Goal: Task Accomplishment & Management: Manage account settings

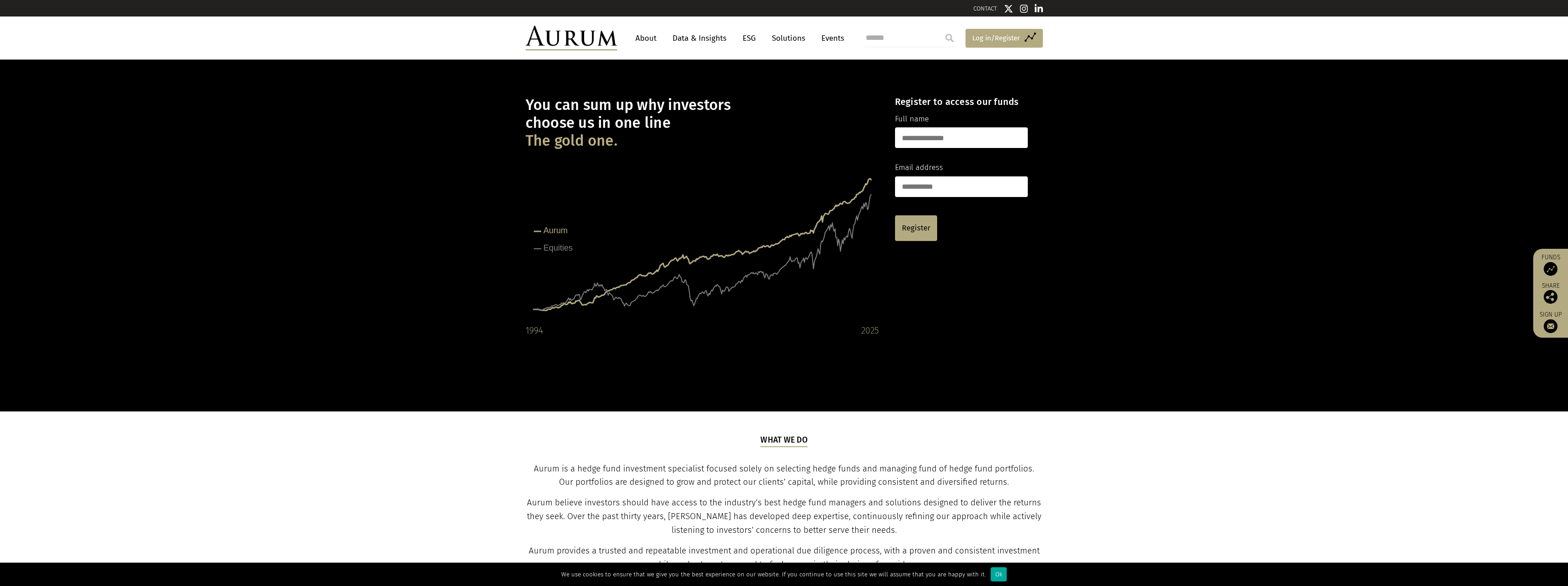
click at [987, 40] on span "Log in/Register" at bounding box center [996, 38] width 47 height 11
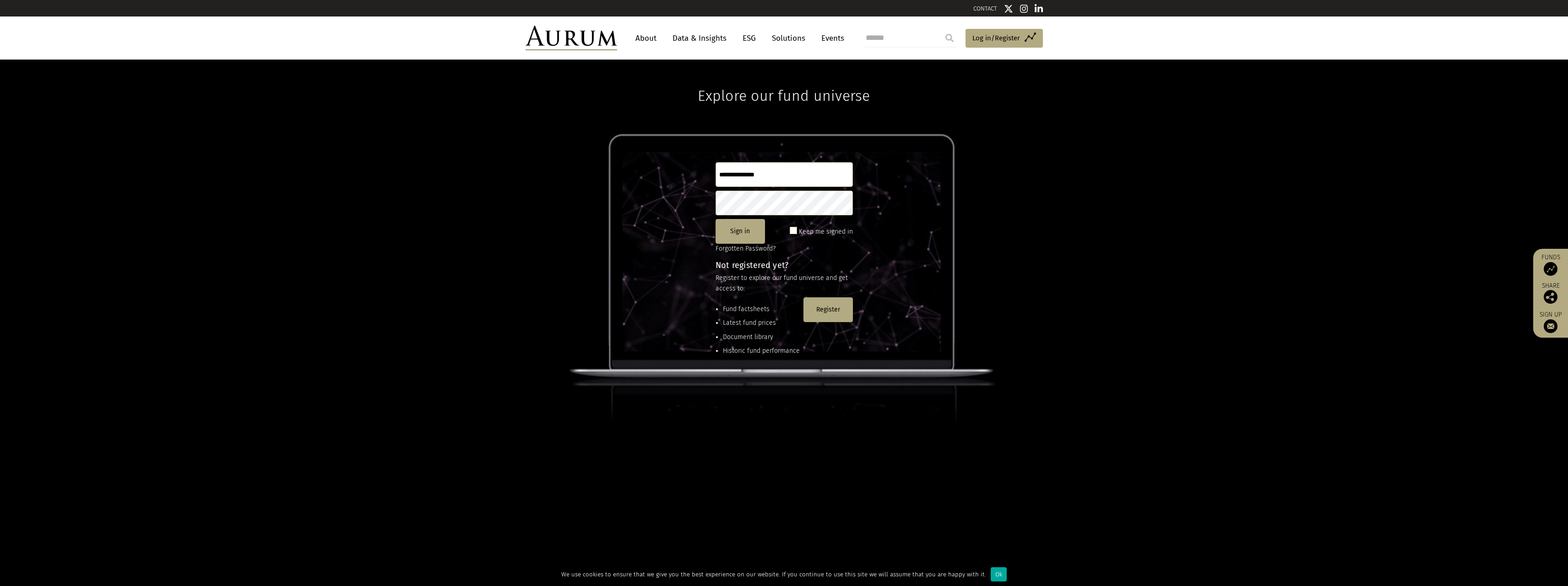
type input "**********"
click at [791, 169] on input "**********" at bounding box center [785, 174] width 138 height 25
